Goal: Task Accomplishment & Management: Manage account settings

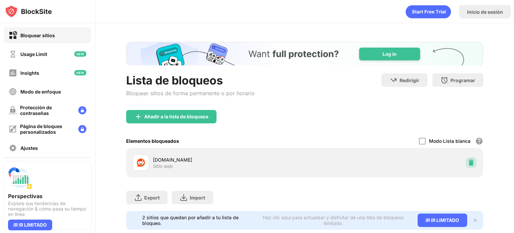
click at [470, 162] on div at bounding box center [471, 162] width 11 height 11
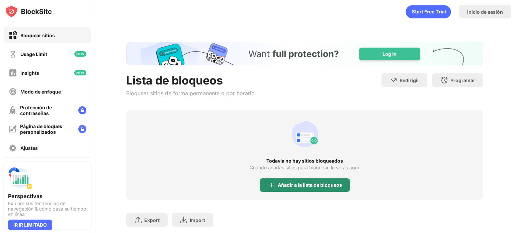
click at [292, 181] on div "Añadir a la lista de bloqueos" at bounding box center [305, 184] width 90 height 13
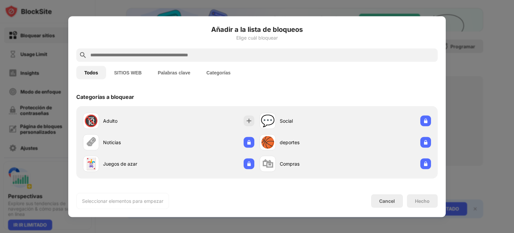
scroll to position [43, 0]
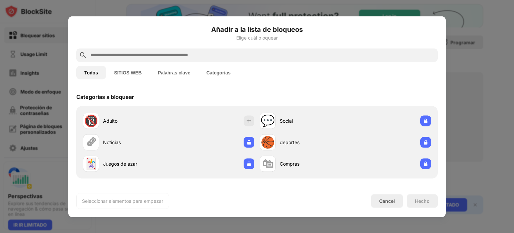
click at [230, 68] on button "Categorías" at bounding box center [219, 72] width 40 height 13
click at [223, 58] on input "text" at bounding box center [263, 55] width 346 height 8
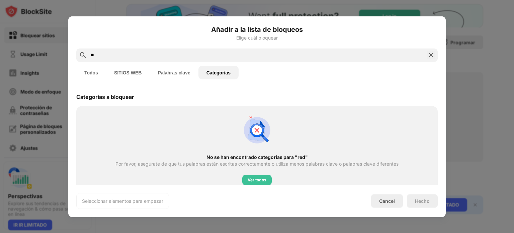
type input "*"
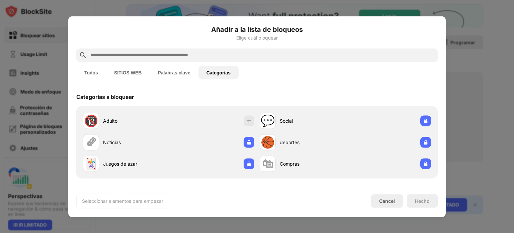
click at [100, 71] on button "Todos" at bounding box center [91, 72] width 30 height 13
click at [111, 54] on input "text" at bounding box center [263, 55] width 346 height 8
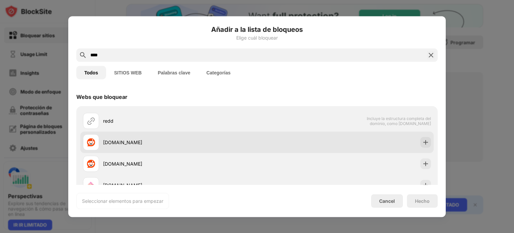
type input "****"
click at [183, 144] on div "reddit.com" at bounding box center [180, 142] width 154 height 7
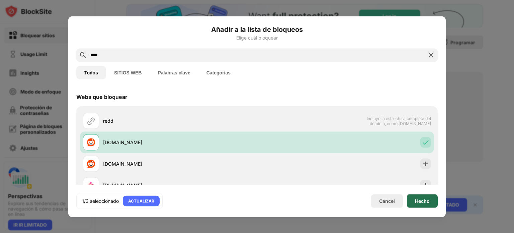
click at [426, 202] on div "Hecho" at bounding box center [422, 200] width 15 height 5
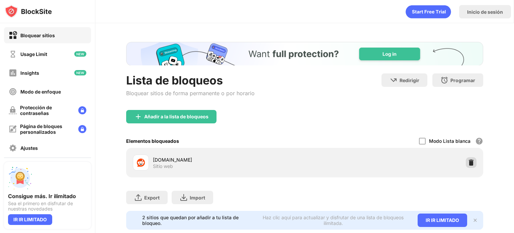
click at [468, 161] on img at bounding box center [471, 162] width 7 height 7
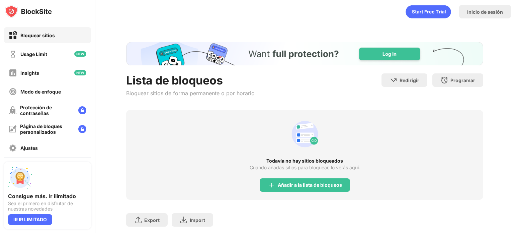
click at [284, 204] on div "Export Exportar archivos (sólo para artículos de sitios web) Import Importar ar…" at bounding box center [304, 216] width 357 height 33
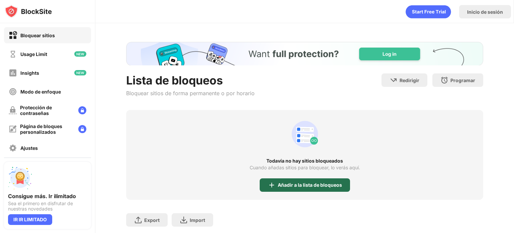
click at [293, 189] on div "Añadir a la lista de bloqueos" at bounding box center [305, 184] width 90 height 13
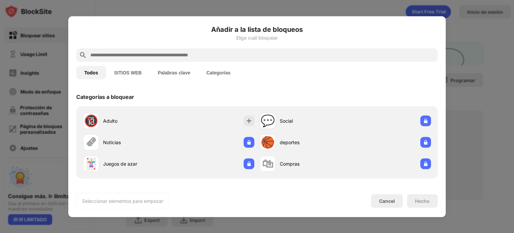
click at [240, 51] on input "text" at bounding box center [263, 55] width 346 height 8
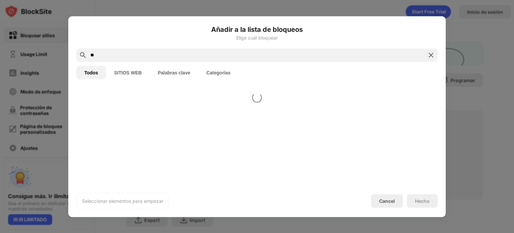
type input "*"
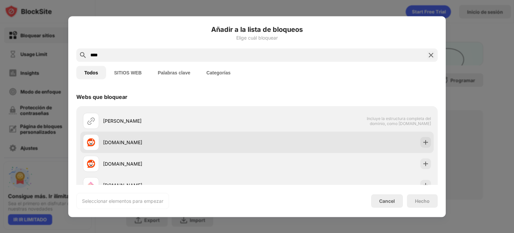
type input "****"
click at [203, 148] on div "reddit.com" at bounding box center [170, 142] width 174 height 16
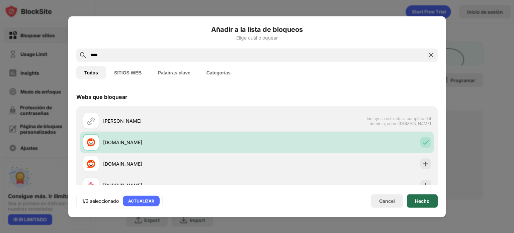
click at [432, 202] on div "Hecho" at bounding box center [422, 200] width 31 height 13
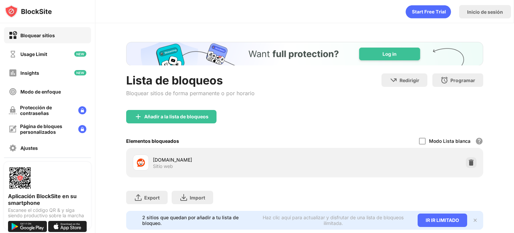
click at [467, 127] on div "Añadir a la lista de bloqueos" at bounding box center [304, 122] width 357 height 24
click at [468, 160] on img at bounding box center [471, 162] width 7 height 7
